Goal: Download file/media

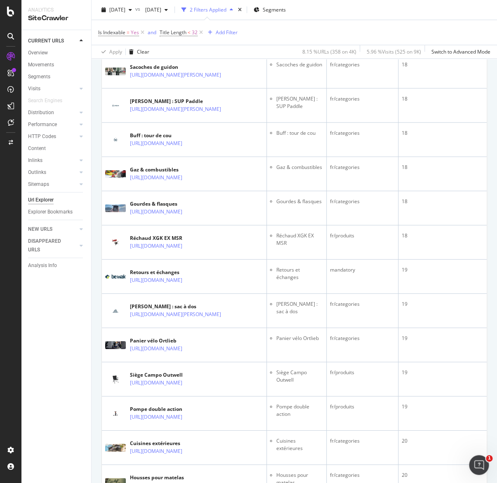
click at [54, 460] on div "CURRENT URLS Overview Movements Segments Visits Analysis Orphan URLs Search Eng…" at bounding box center [56, 256] width 70 height 453
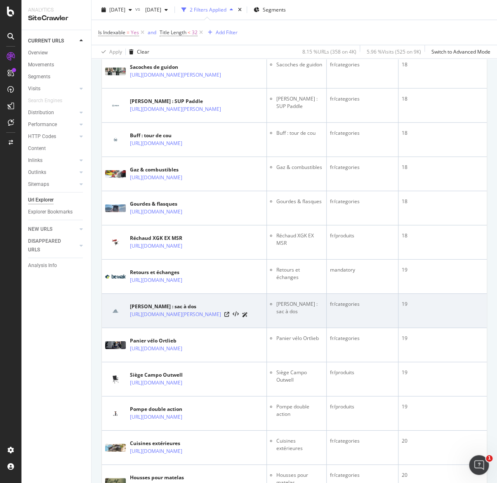
click at [471, 308] on div "19" at bounding box center [443, 304] width 82 height 7
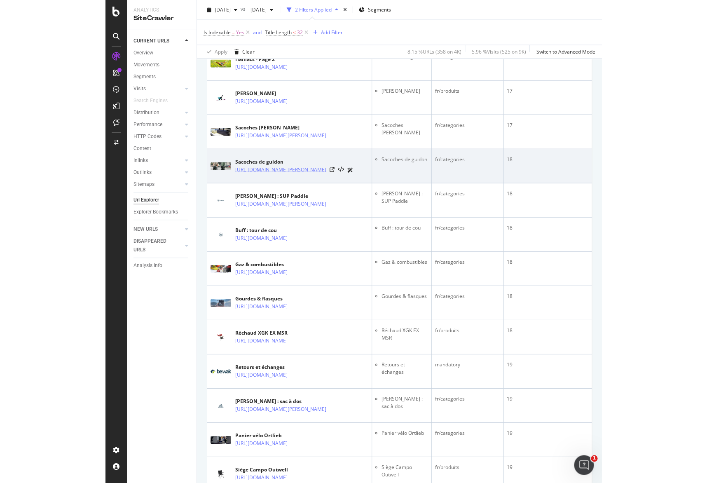
scroll to position [489, 0]
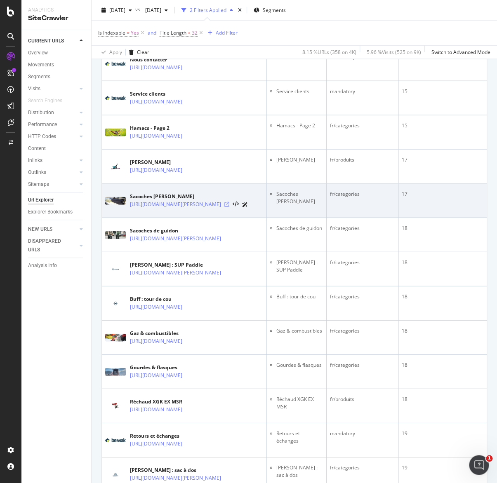
click at [229, 207] on icon at bounding box center [226, 204] width 5 height 5
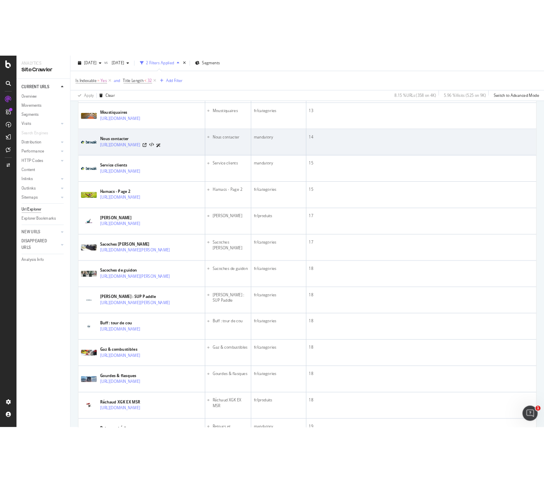
scroll to position [449, 0]
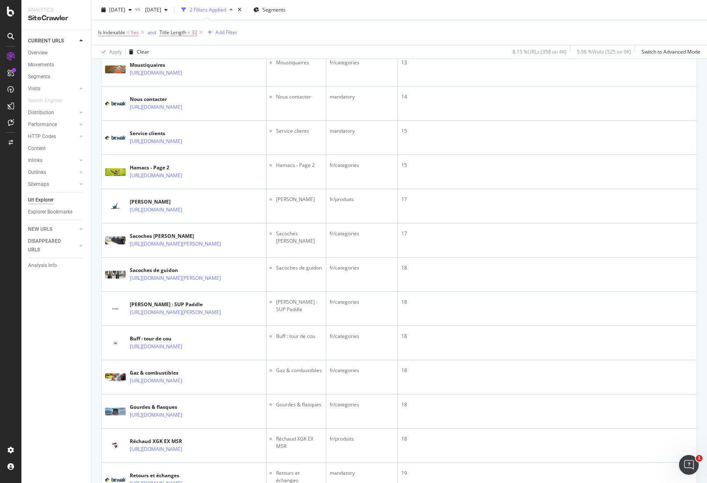
click at [389, 28] on div "Is Indexable = Yes and Title Length < 32 Add Filter" at bounding box center [399, 32] width 603 height 25
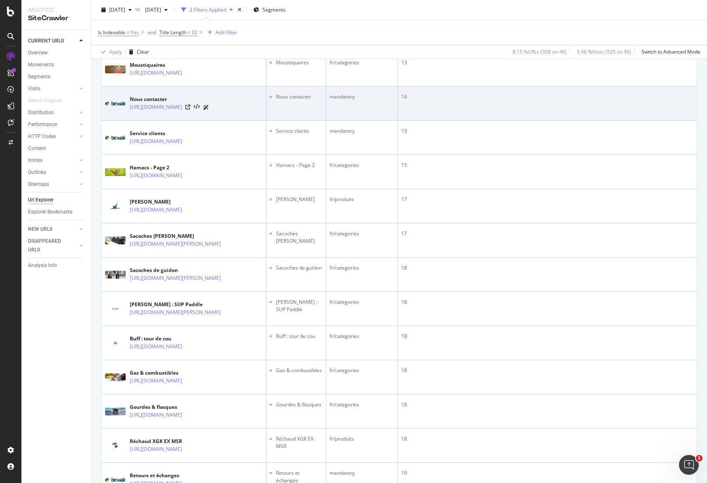
click at [496, 102] on td "14" at bounding box center [547, 104] width 299 height 34
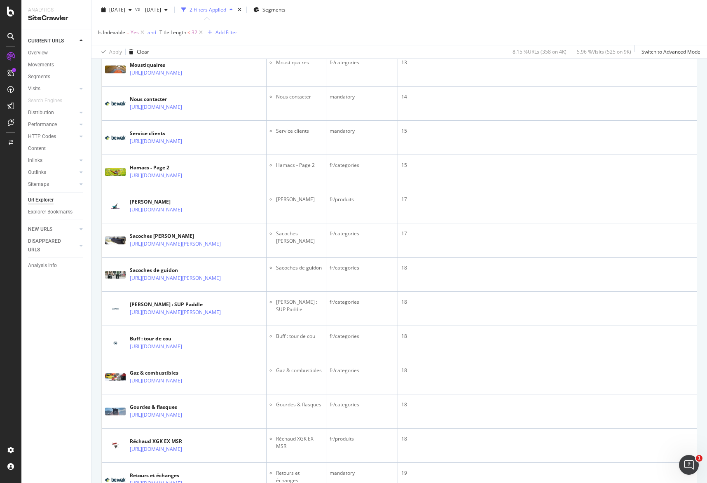
drag, startPoint x: 396, startPoint y: 21, endPoint x: 357, endPoint y: 7, distance: 41.2
click at [393, 21] on div "Is Indexable = Yes and Title Length < 32 Add Filter" at bounding box center [399, 32] width 603 height 25
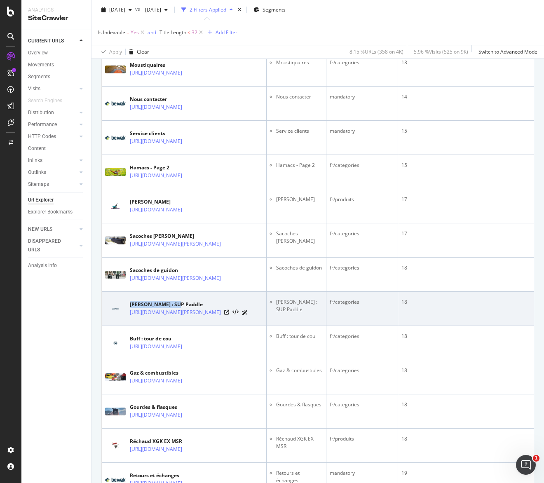
drag, startPoint x: 131, startPoint y: 320, endPoint x: 180, endPoint y: 320, distance: 49.1
click at [180, 308] on div "[PERSON_NAME] : SUP Paddle" at bounding box center [189, 304] width 118 height 7
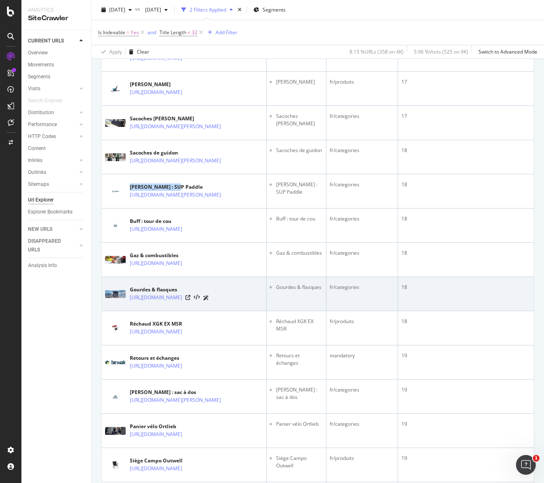
scroll to position [571, 0]
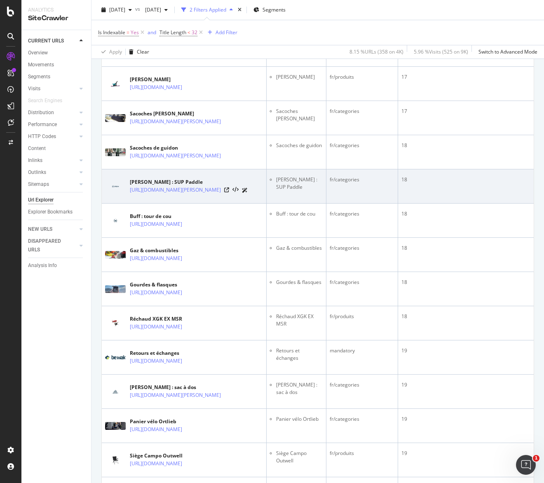
click at [134, 188] on td "[PERSON_NAME] : SUP Paddle [URL][DOMAIN_NAME][PERSON_NAME]" at bounding box center [184, 186] width 165 height 34
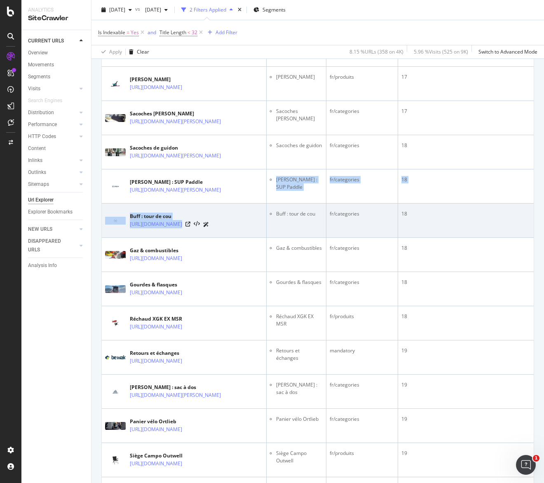
drag, startPoint x: 143, startPoint y: 201, endPoint x: 247, endPoint y: 243, distance: 111.9
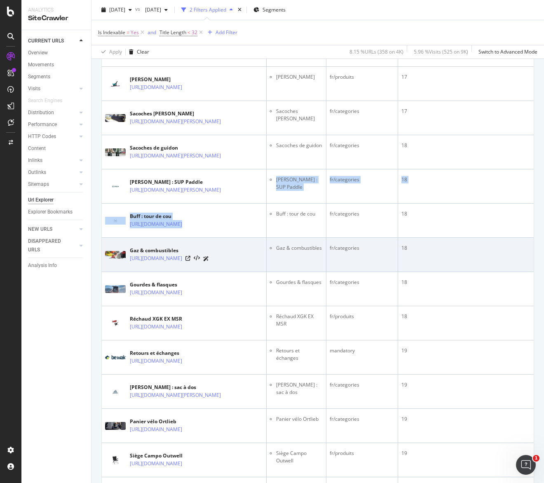
click at [471, 271] on td "18" at bounding box center [466, 255] width 136 height 34
click at [190, 261] on icon at bounding box center [188, 258] width 5 height 5
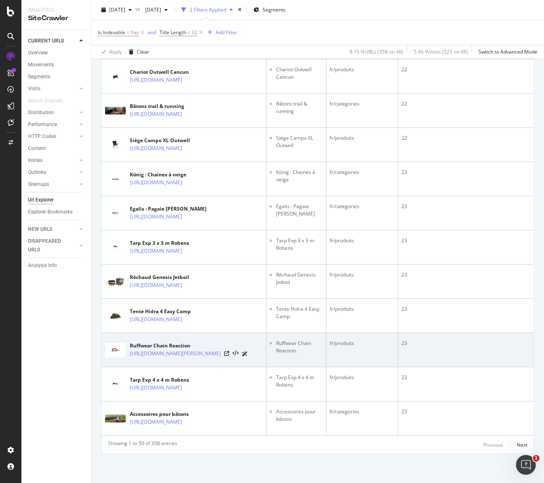
scroll to position [1624, 0]
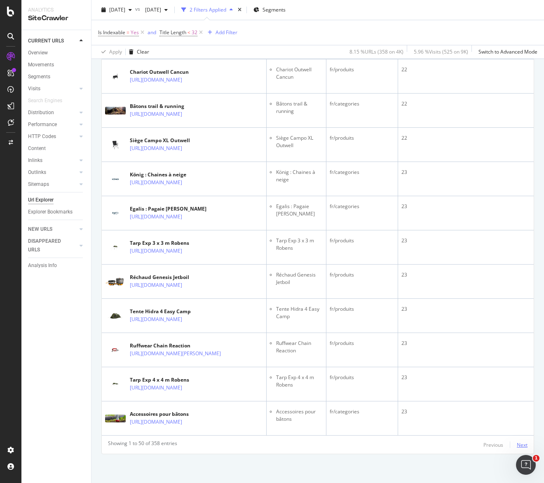
click at [496, 447] on div "Next" at bounding box center [522, 445] width 11 height 7
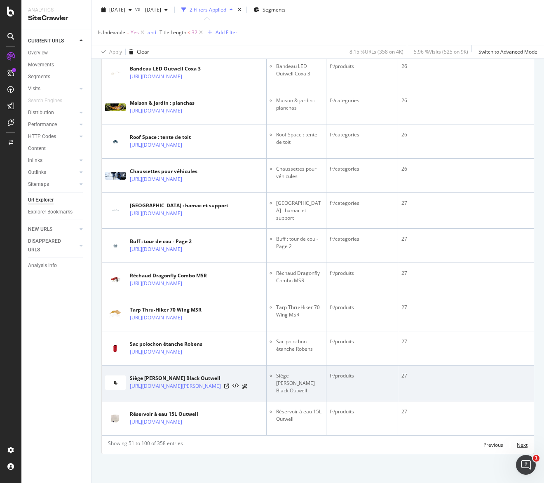
scroll to position [1696, 0]
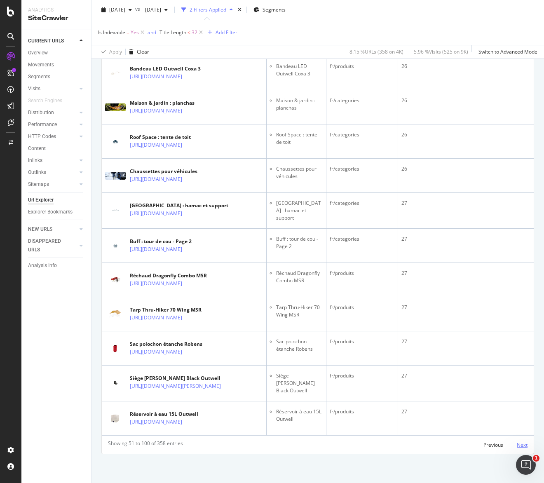
click at [496, 444] on div "Next" at bounding box center [522, 445] width 11 height 7
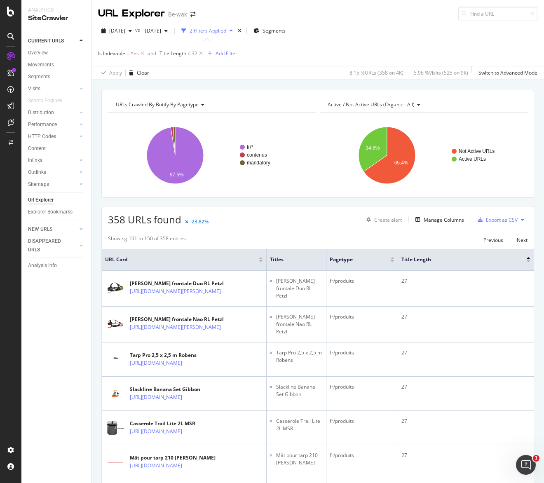
click at [496, 221] on icon at bounding box center [522, 219] width 3 height 5
click at [496, 239] on div "Previous Next" at bounding box center [506, 240] width 44 height 10
click at [493, 218] on div "Export as CSV" at bounding box center [502, 219] width 32 height 7
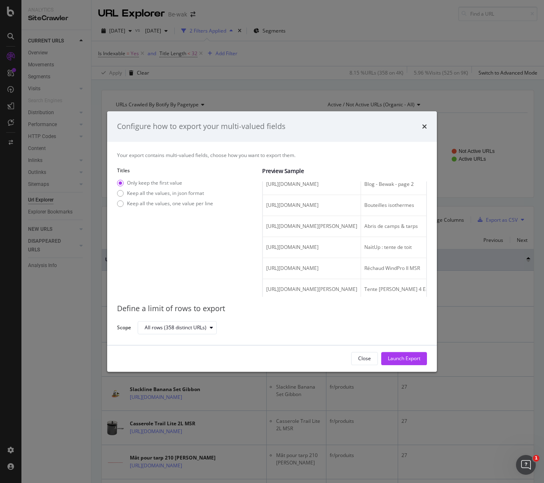
scroll to position [1007, 0]
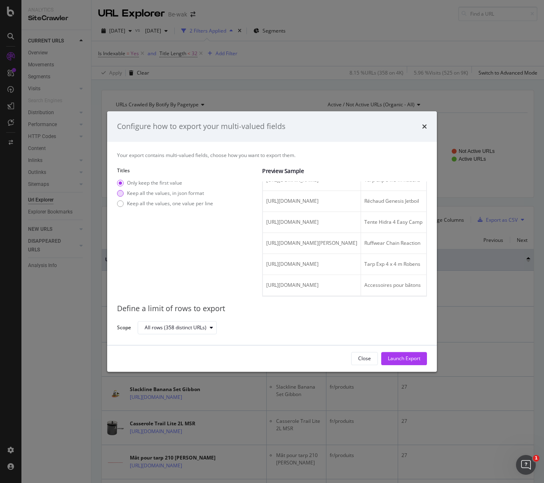
click at [169, 196] on div "Keep all the values, in json format" at bounding box center [165, 193] width 77 height 7
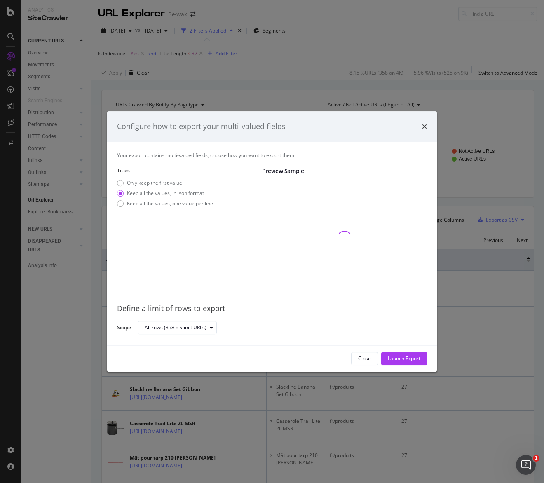
scroll to position [0, 0]
click at [144, 207] on div "Only keep the first value Keep all the values, in json format Keep all the valu…" at bounding box center [165, 194] width 96 height 31
click at [147, 202] on div "Keep all the values, one value per line" at bounding box center [170, 203] width 86 height 7
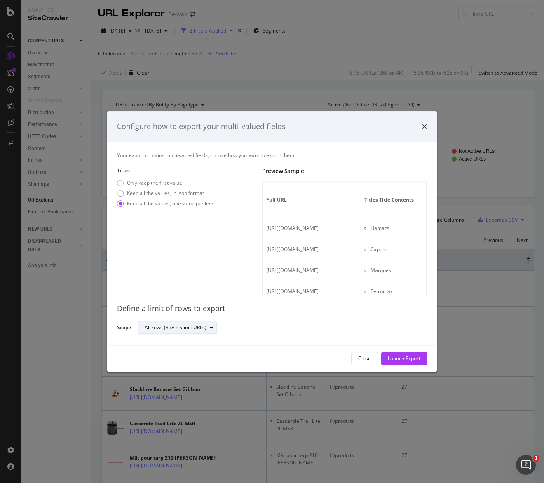
click at [213, 327] on div "modal" at bounding box center [212, 327] width 10 height 5
click at [244, 310] on div "Define a limit of rows to export" at bounding box center [272, 308] width 310 height 11
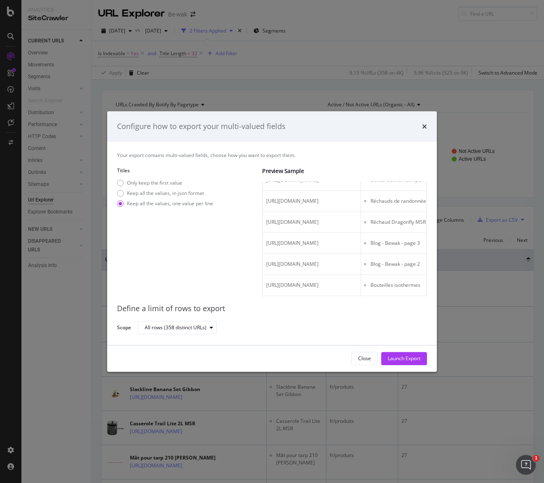
scroll to position [0, 164]
drag, startPoint x: 343, startPoint y: 233, endPoint x: 497, endPoint y: 235, distance: 154.6
click at [426, 235] on div "Full URL Titles Title Contents Titles Title Len pagetype Pagetype Value [URL][D…" at bounding box center [344, 130] width 163 height 1087
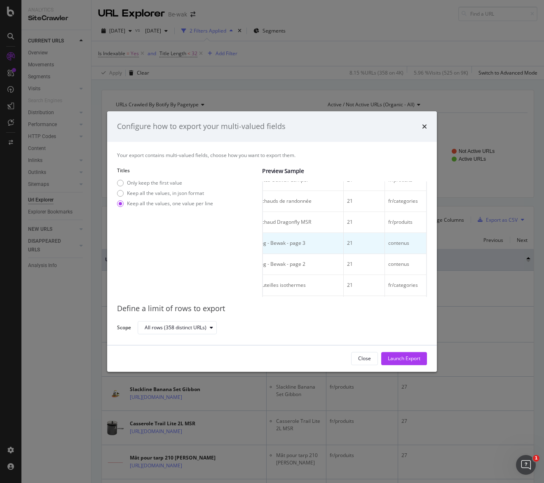
click at [359, 254] on td "21" at bounding box center [364, 243] width 41 height 21
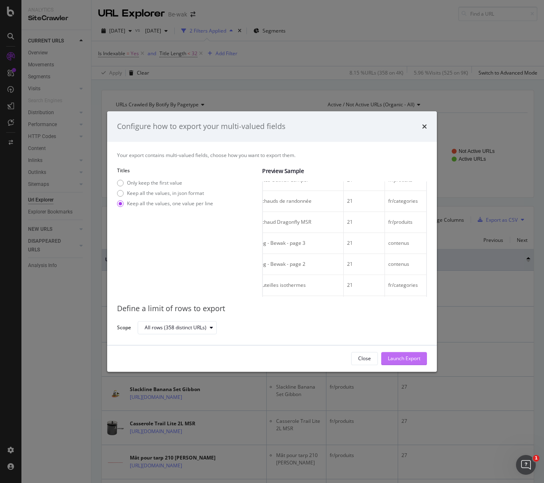
click at [406, 360] on div "Launch Export" at bounding box center [404, 358] width 33 height 7
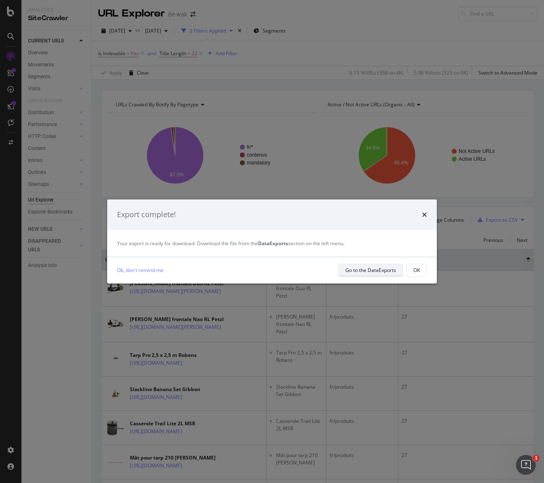
click at [383, 270] on div "Go to the DataExports" at bounding box center [370, 270] width 51 height 7
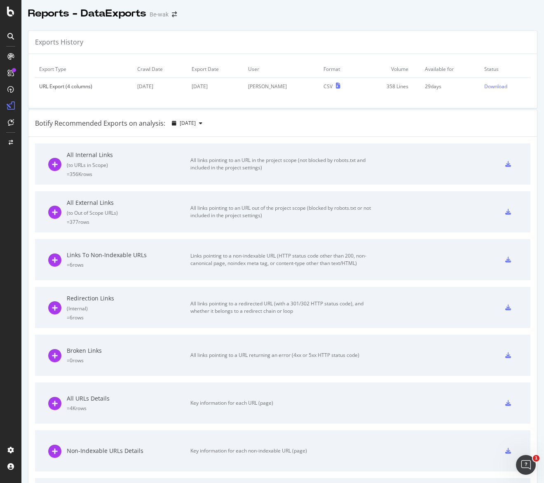
click at [496, 164] on icon at bounding box center [508, 164] width 6 height 6
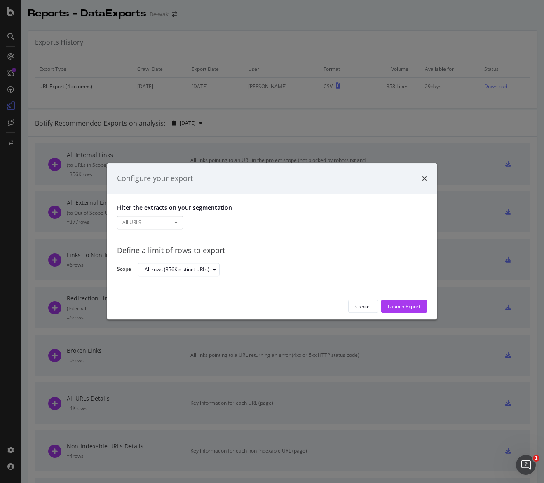
drag, startPoint x: 409, startPoint y: 308, endPoint x: 267, endPoint y: 291, distance: 143.3
click at [244, 295] on div "Cancel Launch Export" at bounding box center [272, 307] width 330 height 26
click at [362, 313] on div "Cancel Launch Export" at bounding box center [272, 307] width 330 height 26
click at [374, 313] on button "Cancel" at bounding box center [363, 306] width 30 height 13
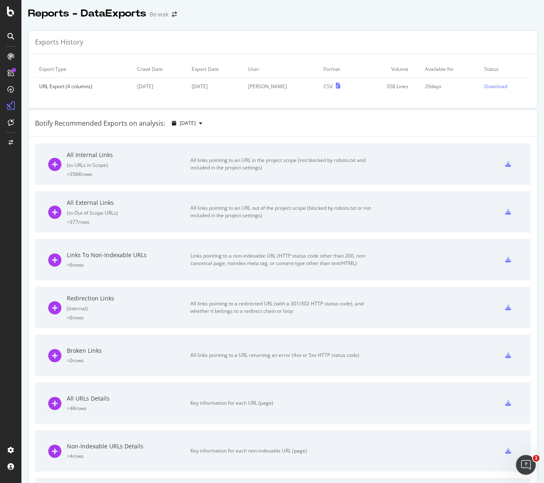
click at [496, 163] on icon at bounding box center [508, 164] width 6 height 6
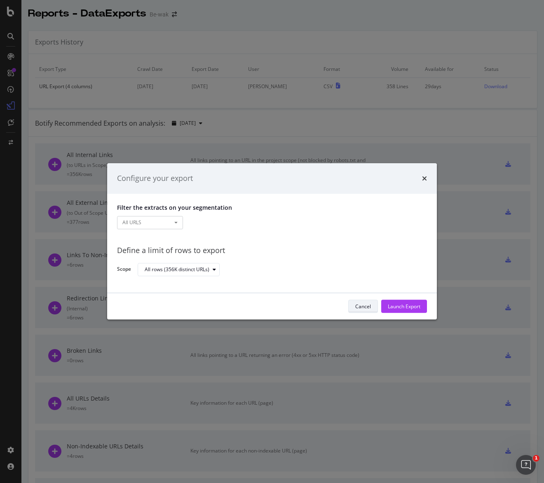
click at [374, 310] on button "Cancel" at bounding box center [363, 306] width 30 height 13
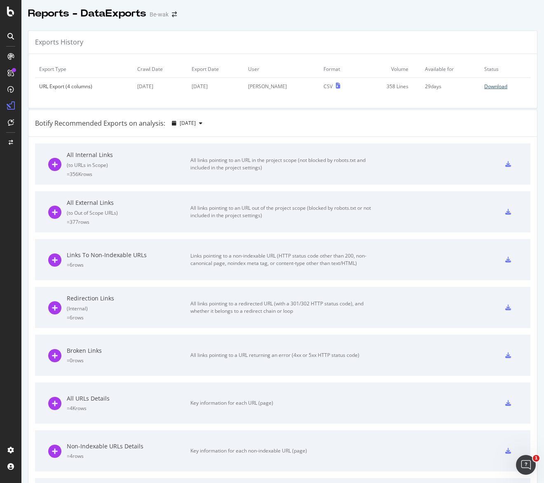
click at [491, 90] on div "Download" at bounding box center [495, 86] width 23 height 7
